Goal: Information Seeking & Learning: Find contact information

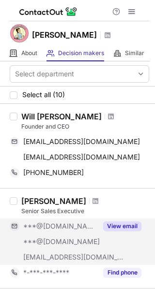
click at [122, 225] on button "View email" at bounding box center [122, 226] width 38 height 10
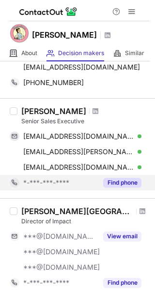
click at [112, 180] on button "Find phone" at bounding box center [122, 183] width 38 height 10
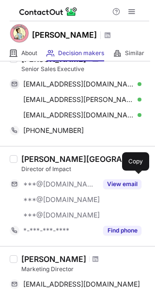
scroll to position [157, 0]
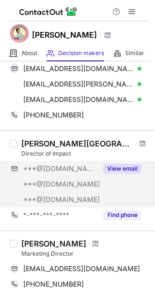
click at [120, 167] on button "View email" at bounding box center [122, 169] width 38 height 10
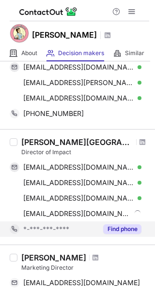
click at [122, 230] on button "Find phone" at bounding box center [122, 229] width 38 height 10
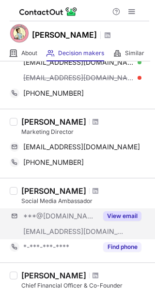
scroll to position [297, 0]
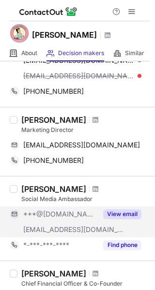
click at [122, 220] on div "View email" at bounding box center [119, 213] width 44 height 15
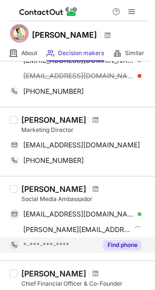
click at [121, 245] on button "Find phone" at bounding box center [122, 245] width 38 height 10
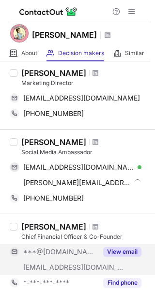
scroll to position [379, 0]
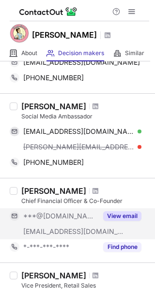
click at [120, 217] on button "View email" at bounding box center [122, 216] width 38 height 10
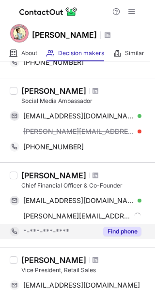
scroll to position [364, 0]
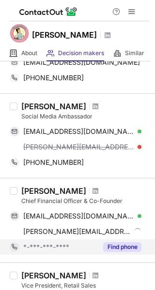
click at [126, 243] on button "Find phone" at bounding box center [122, 247] width 38 height 10
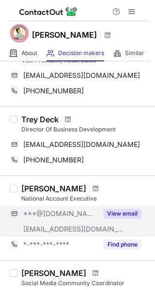
scroll to position [581, 0]
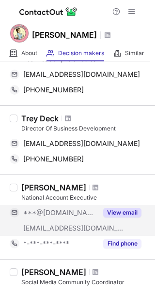
click at [118, 206] on div "View email" at bounding box center [119, 212] width 44 height 15
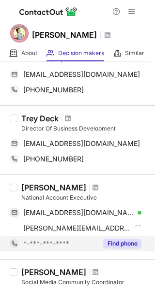
click at [125, 242] on button "Find phone" at bounding box center [122, 244] width 38 height 10
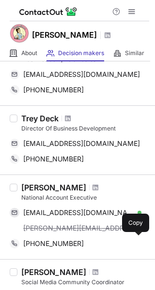
scroll to position [653, 0]
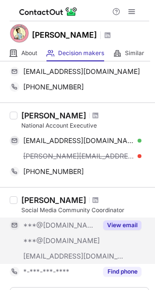
click at [120, 227] on button "View email" at bounding box center [122, 225] width 38 height 10
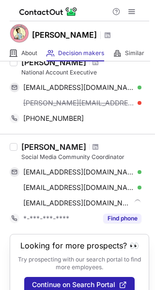
scroll to position [708, 0]
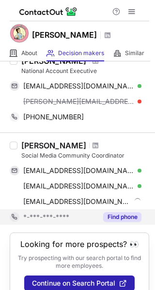
click at [123, 215] on button "Find phone" at bounding box center [122, 217] width 38 height 10
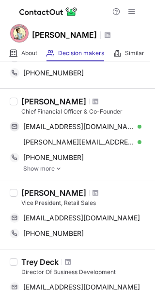
scroll to position [0, 0]
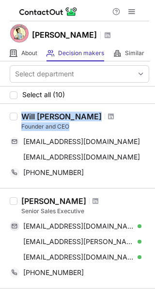
drag, startPoint x: 80, startPoint y: 124, endPoint x: 19, endPoint y: 112, distance: 62.0
click at [19, 112] on div "Will Breakell Founder and CEO breakellw@gmail.com Copy breakellwm@mail.vmi.edu …" at bounding box center [82, 146] width 131 height 69
copy div "Will Breakell Founder and CEO"
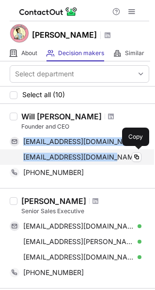
drag, startPoint x: 100, startPoint y: 158, endPoint x: 109, endPoint y: 159, distance: 9.7
click at [109, 159] on div "breakellw@gmail.com Copy breakellwm@mail.vmi.edu Copy" at bounding box center [75, 149] width 131 height 31
copy div "breakellw@gmail.com Copy breakellwm@mail.vmi.edu"
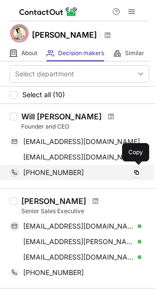
click at [87, 175] on div "+15409043952" at bounding box center [82, 172] width 118 height 9
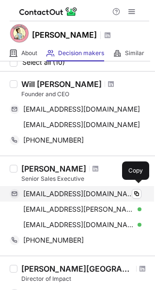
scroll to position [35, 0]
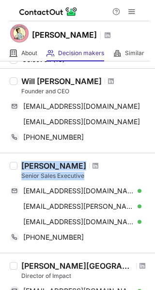
drag, startPoint x: 95, startPoint y: 179, endPoint x: 18, endPoint y: 165, distance: 78.6
click at [18, 165] on div "Benji Kelso Senior Sales Executive benjikelso@gmail.com Verified Copy benji.kel…" at bounding box center [82, 203] width 131 height 84
copy div "Benji Kelso Senior Sales Executive"
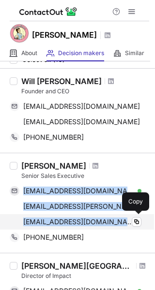
drag, startPoint x: 21, startPoint y: 184, endPoint x: 106, endPoint y: 226, distance: 95.0
click at [106, 226] on div "benjikelso@gmail.com Verified Copy benji.kelso@yahoo.com Verified Copy benji@bl…" at bounding box center [75, 206] width 131 height 46
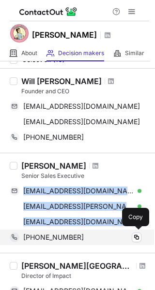
copy div "benjikelso@gmail.com Verified Copy benji.kelso@yahoo.com Verified Copy benji@bl…"
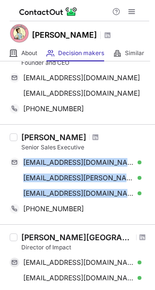
scroll to position [80, 0]
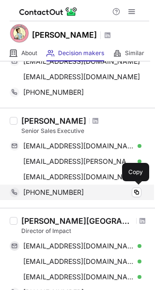
click at [76, 192] on div "+17202917399" at bounding box center [82, 192] width 118 height 9
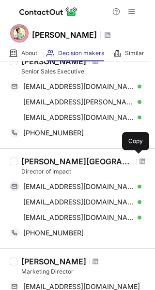
scroll to position [140, 0]
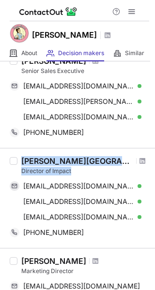
drag, startPoint x: 22, startPoint y: 157, endPoint x: 76, endPoint y: 172, distance: 55.7
click at [76, 173] on div "Brittany Somerset Director of Impact" at bounding box center [85, 165] width 128 height 19
copy div "Brittany Somerset Director of Impact"
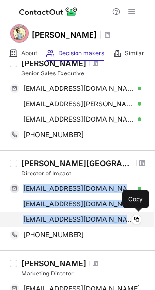
scroll to position [138, 0]
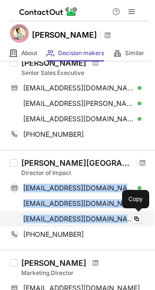
drag, startPoint x: 21, startPoint y: 181, endPoint x: 122, endPoint y: 223, distance: 109.4
click at [122, 223] on div "sarabsomerset@gmail.com Verified Copy linkupbrit@gmail.com Verified Copy britta…" at bounding box center [75, 203] width 131 height 46
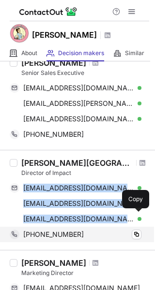
scroll to position [140, 0]
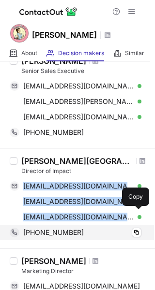
copy div "sarabsomerset@gmail.com Verified Copy linkupbrit@gmail.com Verified Copy britta…"
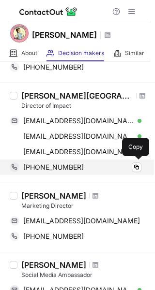
click at [80, 165] on div "+19173347548" at bounding box center [82, 167] width 118 height 9
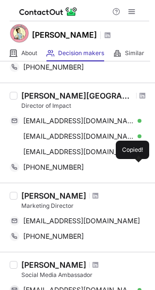
scroll to position [206, 0]
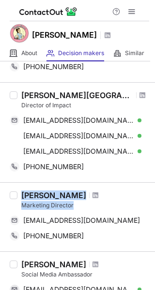
drag, startPoint x: 81, startPoint y: 205, endPoint x: 18, endPoint y: 193, distance: 63.9
click at [18, 193] on div "Zach Rudio Marketing Director zachrudio@gmail.com Copy +14062391454 Copy" at bounding box center [82, 216] width 131 height 53
copy div "Zach Rudio Marketing Director"
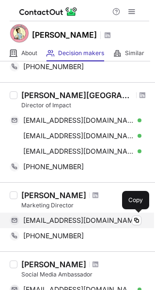
click at [44, 218] on span "zachrudio@gmail.com" at bounding box center [81, 220] width 116 height 9
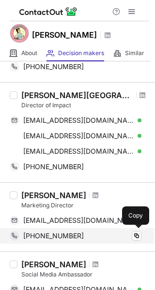
click at [79, 236] on div "+14062391454" at bounding box center [82, 235] width 118 height 9
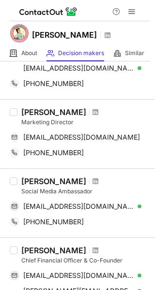
scroll to position [291, 0]
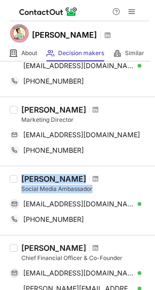
drag, startPoint x: 101, startPoint y: 190, endPoint x: 4, endPoint y: 173, distance: 98.6
click at [4, 173] on div "Andrea Sterling Social Media Ambassador sterlingandrea@gmail.com Verified Copy …" at bounding box center [77, 200] width 155 height 69
copy div "Andrea Sterling Social Media Ambassador"
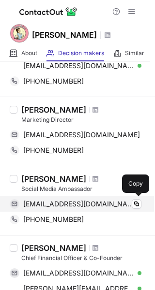
click at [82, 203] on span "sterlingandrea@gmail.com" at bounding box center [78, 203] width 111 height 9
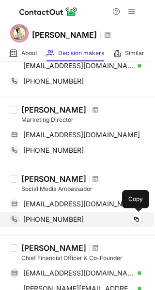
click at [78, 218] on div "+16465159721" at bounding box center [82, 219] width 118 height 9
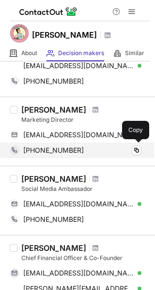
scroll to position [372, 0]
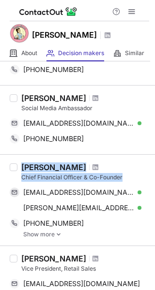
drag, startPoint x: 124, startPoint y: 178, endPoint x: 22, endPoint y: 167, distance: 102.5
click at [22, 167] on div "Matt Stein Chief Financial Officer & Co-Founder" at bounding box center [85, 171] width 128 height 19
copy div "Matt Stein Chief Financial Officer & Co-Founder"
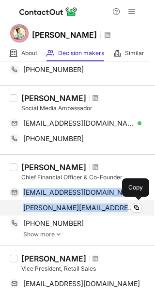
drag, startPoint x: 21, startPoint y: 186, endPoint x: 115, endPoint y: 209, distance: 96.9
click at [115, 209] on div "stein1213@gmail.com Verified Copy matt@blazysusan.com Verified Copy" at bounding box center [75, 200] width 131 height 31
copy div "stein1213@gmail.com Verified Copy matt@blazysusan.com"
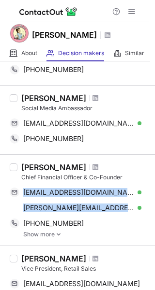
click at [60, 232] on img at bounding box center [59, 234] width 6 height 7
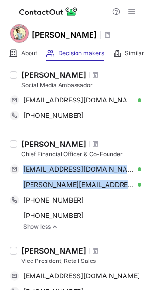
scroll to position [404, 0]
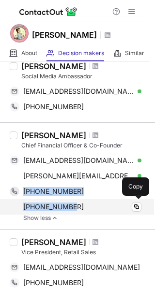
drag, startPoint x: 21, startPoint y: 186, endPoint x: 95, endPoint y: 209, distance: 77.6
click at [95, 208] on div "+14805618334 Copy +16789384300 Copy" at bounding box center [75, 199] width 131 height 31
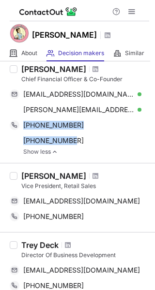
scroll to position [471, 0]
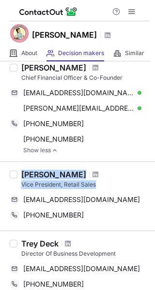
drag, startPoint x: 21, startPoint y: 172, endPoint x: 102, endPoint y: 187, distance: 82.4
click at [102, 187] on div "Shuang Han Vice President, Retail Sales" at bounding box center [85, 179] width 128 height 19
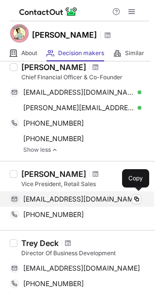
click at [94, 200] on span "hanshuang015@gmail.com" at bounding box center [81, 199] width 116 height 9
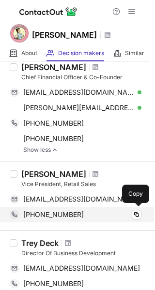
click at [75, 214] on div "+17192506193" at bounding box center [82, 214] width 118 height 9
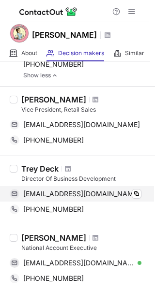
scroll to position [547, 0]
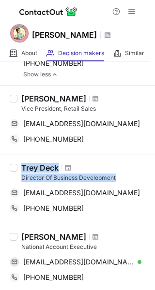
drag, startPoint x: 19, startPoint y: 164, endPoint x: 149, endPoint y: 182, distance: 131.6
click at [149, 182] on div "Select department Select all (10) Will Breakell Founder and CEO breakellw@gmail…" at bounding box center [77, 175] width 155 height 228
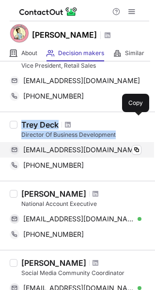
scroll to position [599, 0]
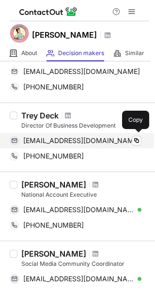
click at [97, 140] on div "treydeck@gmail.com" at bounding box center [82, 140] width 118 height 9
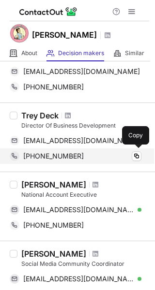
click at [82, 156] on div "+15409043952" at bounding box center [82, 156] width 118 height 9
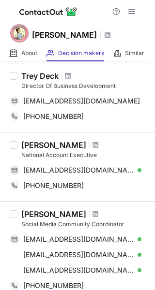
scroll to position [669, 0]
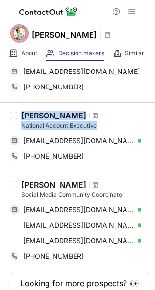
drag, startPoint x: 21, startPoint y: 114, endPoint x: 107, endPoint y: 126, distance: 86.8
click at [107, 126] on div "Kristen Brown National Account Executive" at bounding box center [85, 120] width 128 height 19
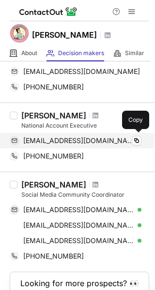
click at [104, 137] on span "kristenbrowncannabis@gmail.com" at bounding box center [78, 140] width 111 height 9
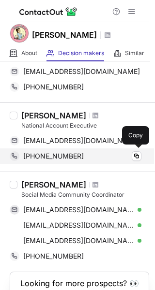
click at [100, 156] on div "+13256178888" at bounding box center [82, 156] width 118 height 9
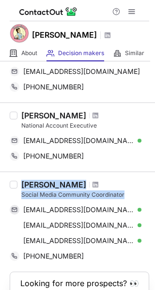
drag, startPoint x: 19, startPoint y: 182, endPoint x: 133, endPoint y: 192, distance: 114.0
click at [133, 192] on div "Arianna Awdisho Social Media Community Coordinator ariannaawdisho@gmail.com Ver…" at bounding box center [82, 222] width 131 height 84
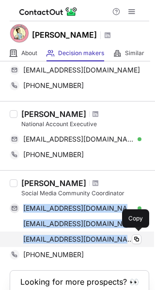
drag, startPoint x: 21, startPoint y: 203, endPoint x: 115, endPoint y: 240, distance: 101.5
click at [115, 240] on div "ariannaawdisho@gmail.com Verified Copy avawdisho@gmail.com Verified Copy ariann…" at bounding box center [75, 223] width 131 height 46
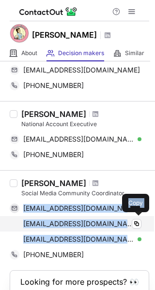
scroll to position [724, 0]
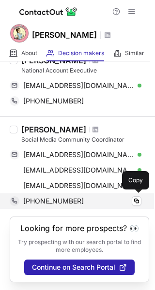
click at [78, 197] on div "+18479651138" at bounding box center [82, 201] width 118 height 9
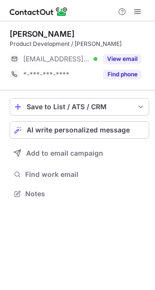
click at [111, 56] on button "View email" at bounding box center [122, 59] width 38 height 10
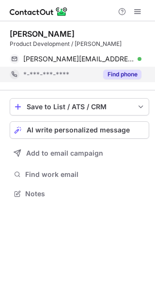
click at [122, 78] on button "Find phone" at bounding box center [122, 75] width 38 height 10
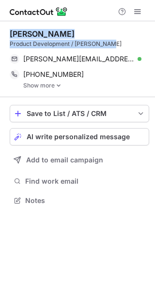
drag, startPoint x: 114, startPoint y: 42, endPoint x: 10, endPoint y: 36, distance: 104.5
click at [10, 36] on div "[PERSON_NAME] Product Development / [PERSON_NAME]" at bounding box center [79, 38] width 139 height 19
copy div "[PERSON_NAME] Product Development / [PERSON_NAME]"
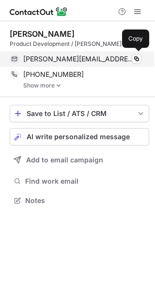
click at [73, 60] on span "[PERSON_NAME][EMAIL_ADDRESS][DOMAIN_NAME]" at bounding box center [78, 59] width 111 height 9
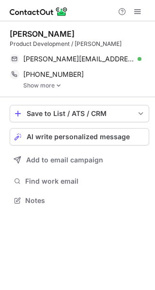
click at [57, 85] on img at bounding box center [59, 85] width 6 height 7
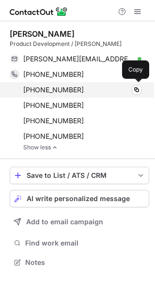
scroll to position [255, 155]
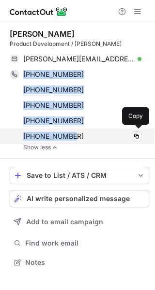
drag, startPoint x: 19, startPoint y: 68, endPoint x: 84, endPoint y: 138, distance: 95.7
click at [85, 138] on div "+17864576253 Copy +13052590249 Copy +13052078712 Copy +13053878409 Copy +130522…" at bounding box center [75, 105] width 131 height 77
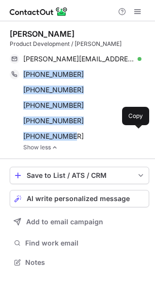
copy div "+17864576253 Copy +13052590249 Copy +13052078712 Copy +13053878409 Copy +130522…"
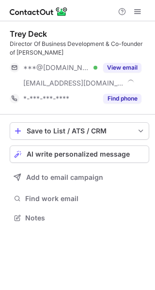
scroll to position [211, 155]
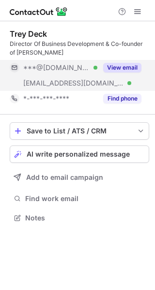
click at [127, 62] on div "View email" at bounding box center [119, 67] width 44 height 15
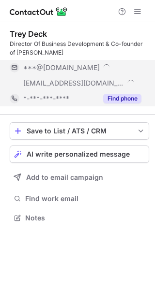
click at [127, 102] on button "Find phone" at bounding box center [122, 99] width 38 height 10
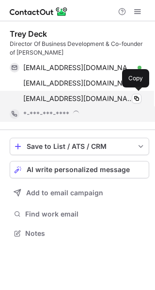
scroll to position [227, 155]
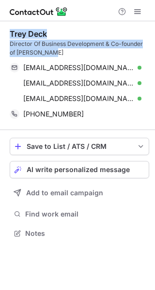
drag, startPoint x: 60, startPoint y: 51, endPoint x: 10, endPoint y: 32, distance: 53.4
click at [10, 32] on div "Trey Deck Director Of Business Development & Co-founder of Blazy Susan" at bounding box center [79, 43] width 139 height 28
copy div "Trey Deck Director Of Business Development & Co-founder of Blazy Susan"
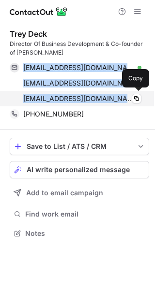
drag, startPoint x: 20, startPoint y: 61, endPoint x: 118, endPoint y: 100, distance: 105.2
click at [118, 100] on div "treydeck@gmail.com Verified Copy trey@blazysusan.com Verified Copy trey@blazysu…" at bounding box center [75, 83] width 131 height 46
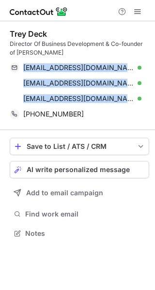
copy div "treydeck@gmail.com Verified Copy trey@blazysusan.com Verified Copy trey@blazysu…"
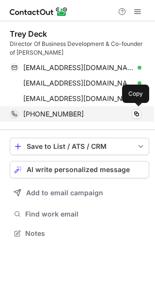
click at [97, 120] on div "+15409043952 Copy" at bounding box center [75, 113] width 131 height 15
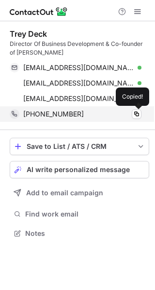
click at [85, 111] on div "+15409043952" at bounding box center [82, 114] width 118 height 9
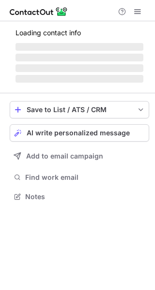
scroll to position [211, 155]
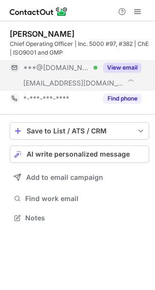
click at [126, 72] on button "View email" at bounding box center [122, 68] width 38 height 10
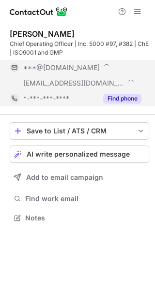
scroll to position [227, 155]
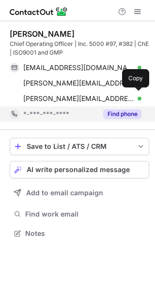
click at [119, 100] on div "[PERSON_NAME][EMAIL_ADDRESS][DOMAIN_NAME] Verified" at bounding box center [82, 98] width 118 height 9
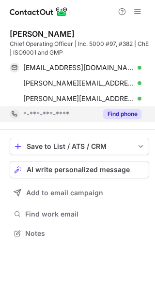
click at [119, 114] on button "Find phone" at bounding box center [122, 114] width 38 height 10
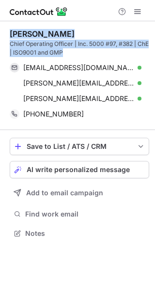
drag, startPoint x: 88, startPoint y: 50, endPoint x: 7, endPoint y: 32, distance: 83.0
click at [7, 32] on div "[PERSON_NAME] Chief Operating Officer | Inc. 5000 #97, #382 | ChE | ISO9001 and…" at bounding box center [77, 134] width 155 height 227
copy div "[PERSON_NAME] Chief Operating Officer | Inc. 5000 #97, #382 | ChE | ISO9001 and…"
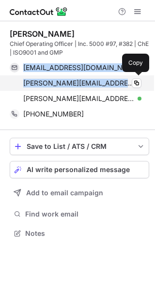
drag, startPoint x: 20, startPoint y: 59, endPoint x: 116, endPoint y: 87, distance: 99.7
click at [116, 87] on div "Thomas Breakell Chief Operating Officer | Inc. 5000 #97, #382 | ChE | ISO9001 a…" at bounding box center [79, 75] width 139 height 93
copy div "thomasbreakell@gmail.com Verified Copy thomas@blazysusan.com"
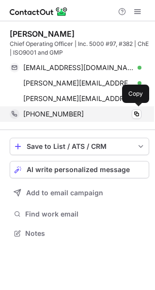
click at [79, 113] on div "+15408199510" at bounding box center [82, 114] width 118 height 9
